Goal: Task Accomplishment & Management: Manage account settings

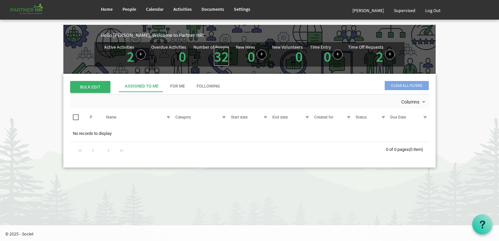
click at [222, 52] on link "32" at bounding box center [221, 56] width 15 height 18
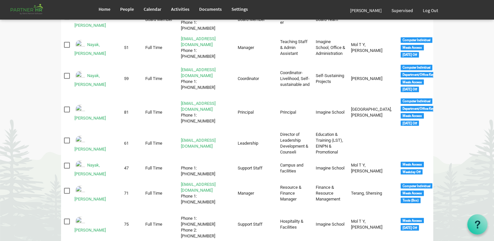
scroll to position [535, 0]
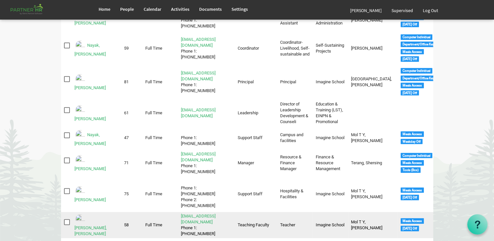
drag, startPoint x: 90, startPoint y: 135, endPoint x: 68, endPoint y: 130, distance: 23.4
click at [68, 219] on span "checkbox" at bounding box center [67, 222] width 6 height 6
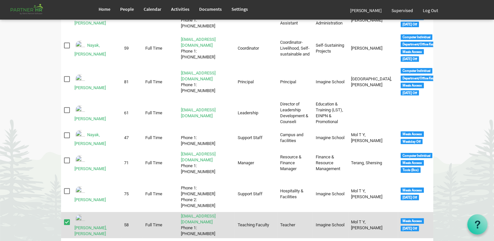
click at [80, 213] on img "Pattanayak, Ray Baliarsingh is template cell column header Full Name" at bounding box center [80, 219] width 12 height 12
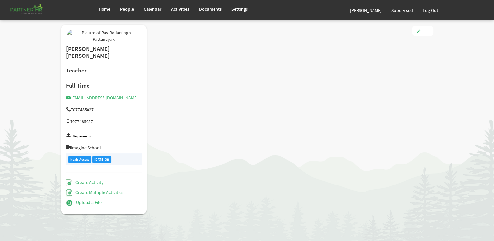
type input "Full Time"
type input "Teaching Faculty"
type input "Smitha Mol T Y"
type input "4/1/2023"
type input "Male"
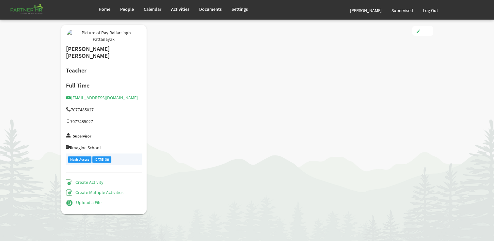
checkbox input "true"
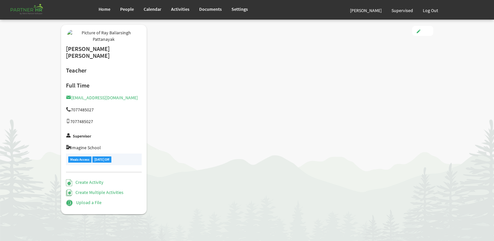
type input "3.00"
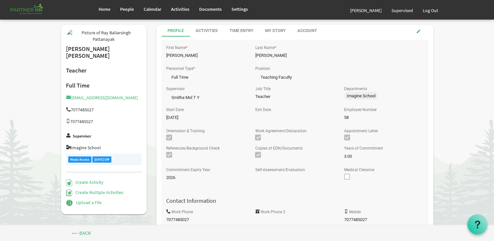
drag, startPoint x: 329, startPoint y: 65, endPoint x: 339, endPoint y: 54, distance: 15.2
click at [339, 54] on div "First Name * Ray Baliarsingh Last Name * Pattanayak" at bounding box center [294, 53] width 267 height 21
click at [300, 72] on span "Teaching Faculty Teaching Faculty" at bounding box center [294, 75] width 79 height 9
click at [416, 30] on span at bounding box center [418, 31] width 5 height 5
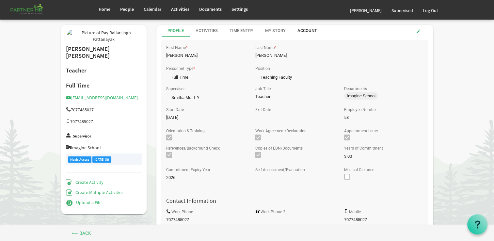
click at [304, 28] on div "Account" at bounding box center [307, 31] width 20 height 6
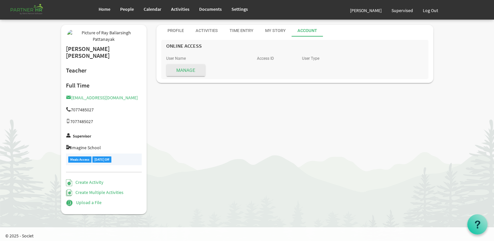
drag, startPoint x: 184, startPoint y: 67, endPoint x: 336, endPoint y: 111, distance: 157.9
click at [336, 111] on div "Ray Baliarsingh Pattanayak Teacher Full Time raybaliar@imagineschools.in 707748…" at bounding box center [247, 123] width 382 height 196
click at [174, 28] on div "Profile" at bounding box center [175, 31] width 16 height 6
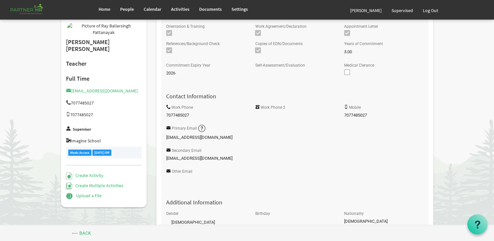
scroll to position [131, 0]
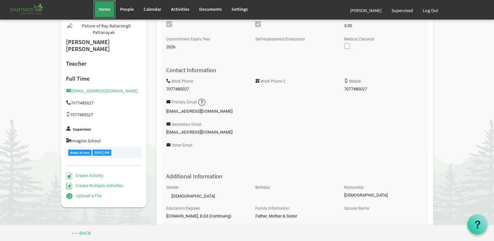
click at [99, 8] on span "Home" at bounding box center [105, 9] width 12 height 6
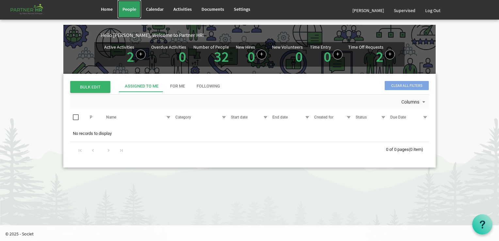
click at [132, 7] on span "People" at bounding box center [129, 9] width 14 height 6
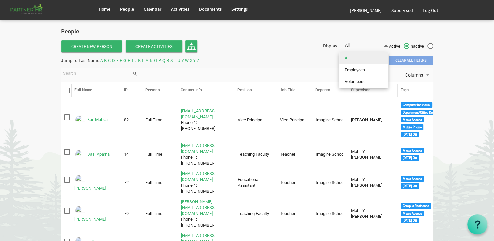
click at [386, 46] on span at bounding box center [386, 45] width 6 height 9
click at [300, 70] on div "Columns" at bounding box center [247, 75] width 372 height 14
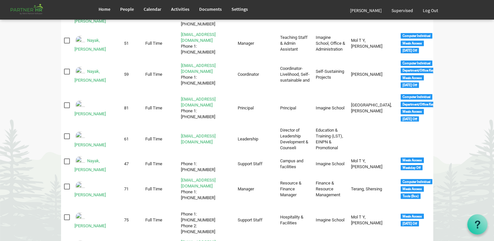
scroll to position [522, 0]
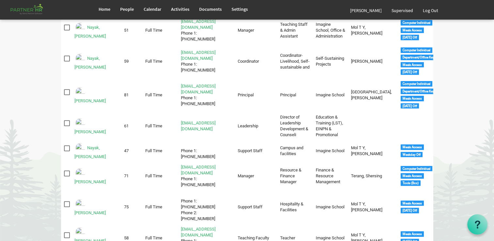
drag, startPoint x: 123, startPoint y: 150, endPoint x: 470, endPoint y: 75, distance: 354.8
click at [470, 75] on body "Home People Calendar" at bounding box center [247, 18] width 494 height 1081
